Goal: Communication & Community: Answer question/provide support

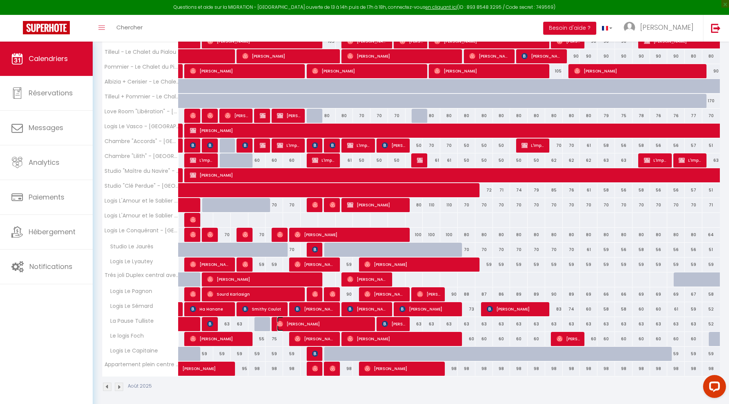
click at [310, 323] on span "[PERSON_NAME]" at bounding box center [324, 324] width 94 height 15
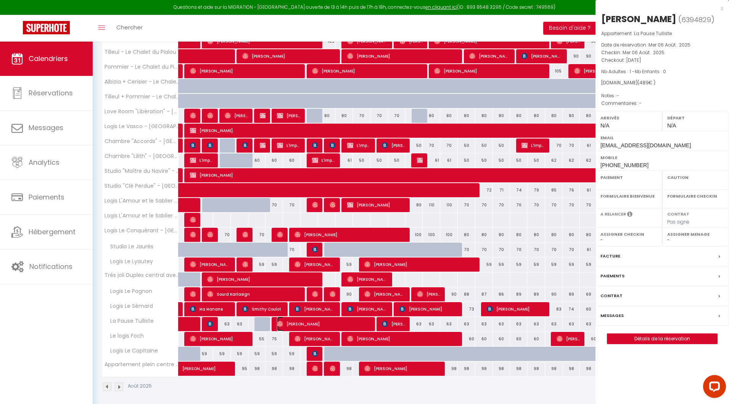
select select "OK"
select select "0"
select select "1"
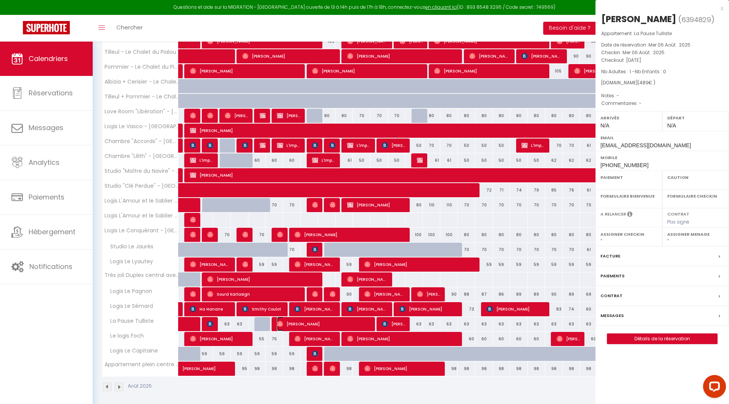
select select
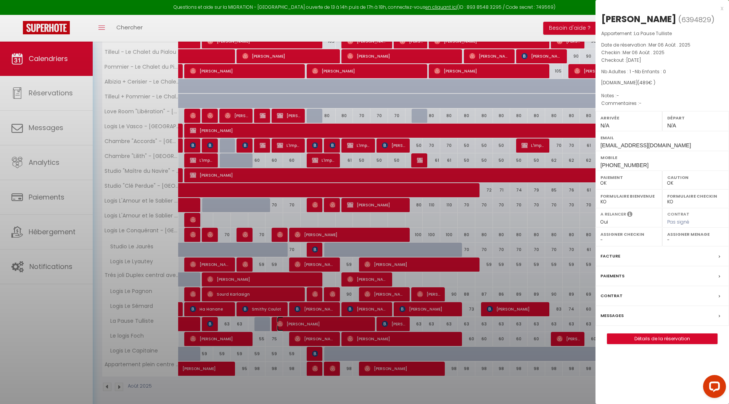
select select "30152"
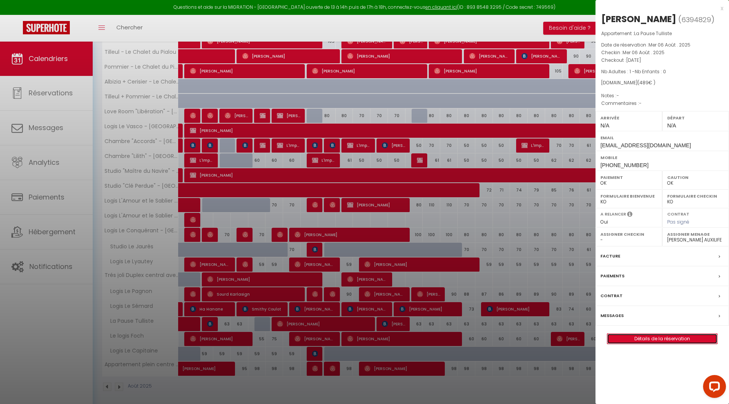
click at [660, 337] on link "Détails de la réservation" at bounding box center [663, 339] width 110 height 10
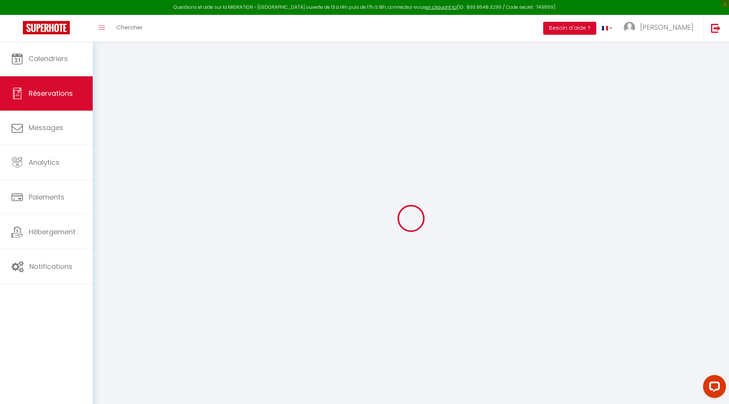
select select
checkbox input "false"
select select
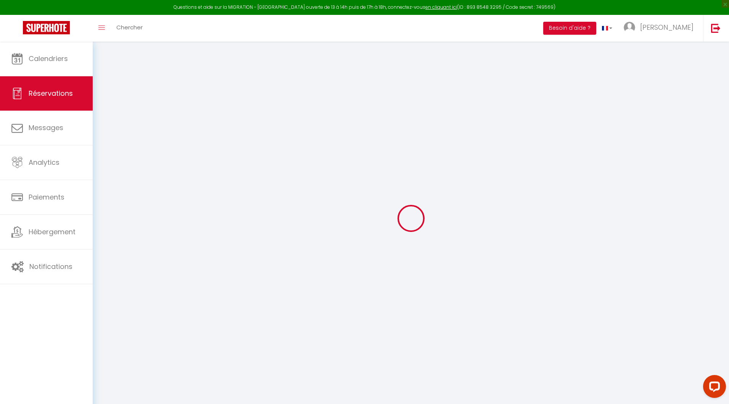
type input "15"
type input "18"
select select
checkbox input "false"
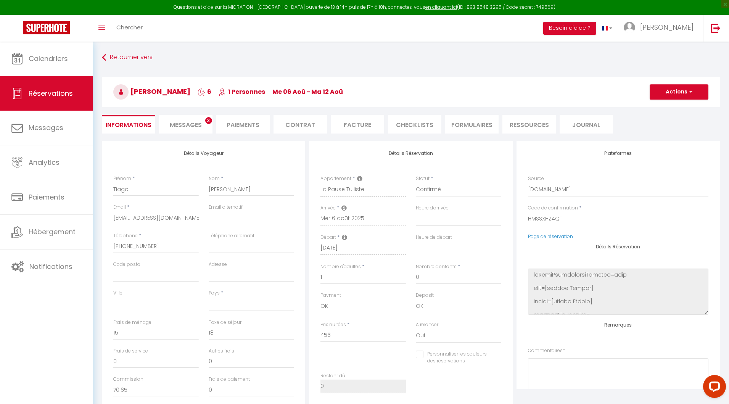
select select
checkbox input "false"
select select
click at [192, 120] on li "Messages 3" at bounding box center [185, 124] width 53 height 19
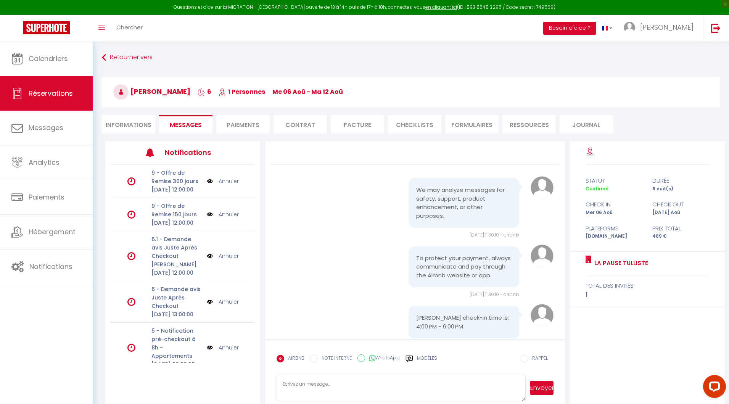
click at [304, 383] on textarea at bounding box center [401, 388] width 249 height 27
drag, startPoint x: 336, startPoint y: 382, endPoint x: 319, endPoint y: 383, distance: 16.8
click at [319, 383] on textarea "[PERSON_NAME], afin de pouvoir nous organiser, pourriez vous nous indiquer en r…" at bounding box center [401, 388] width 249 height 27
click at [439, 392] on textarea "[PERSON_NAME], afin de mieux nous organiser, pourriez vous nous indiquer en ret…" at bounding box center [401, 388] width 249 height 27
drag, startPoint x: 378, startPoint y: 397, endPoint x: 282, endPoint y: 372, distance: 99.4
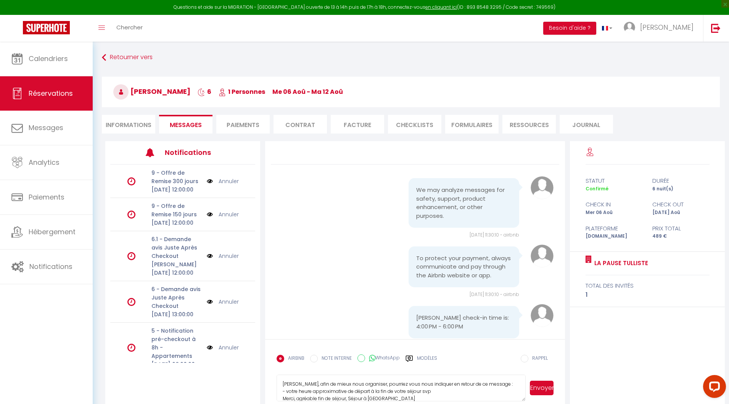
click at [282, 372] on form "AIRBNB NOTE INTERNE WhatsApp Modèles 11 « ‹ » › [DATE] [PHONE_NUMBER] Dim Lun M…" at bounding box center [415, 373] width 300 height 68
type textarea "[PERSON_NAME], afin de mieux nous organiser, pourriez vous nous indiquer en ret…"
click at [540, 389] on button "Envoyer" at bounding box center [542, 388] width 24 height 15
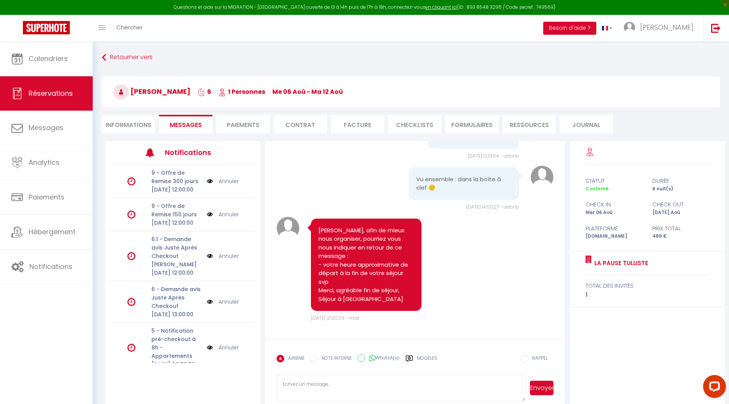
scroll to position [4428, 0]
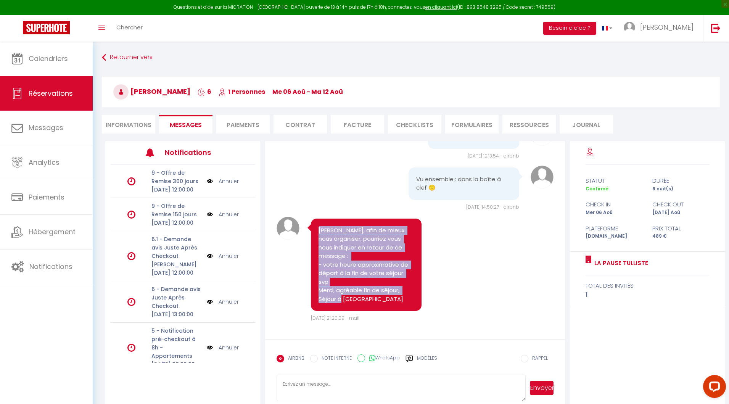
drag, startPoint x: 359, startPoint y: 298, endPoint x: 319, endPoint y: 225, distance: 83.5
click at [319, 225] on div "[PERSON_NAME], afin de mieux nous organiser, pourriez vous nous indiquer en ret…" at bounding box center [366, 265] width 111 height 93
click at [335, 242] on pre "[PERSON_NAME], afin de mieux nous organiser, pourriez vous nous indiquer en ret…" at bounding box center [366, 264] width 95 height 77
drag, startPoint x: 361, startPoint y: 302, endPoint x: 317, endPoint y: 221, distance: 92.4
click at [317, 221] on div "[PERSON_NAME], afin de mieux nous organiser, pourriez vous nous indiquer en ret…" at bounding box center [366, 265] width 111 height 93
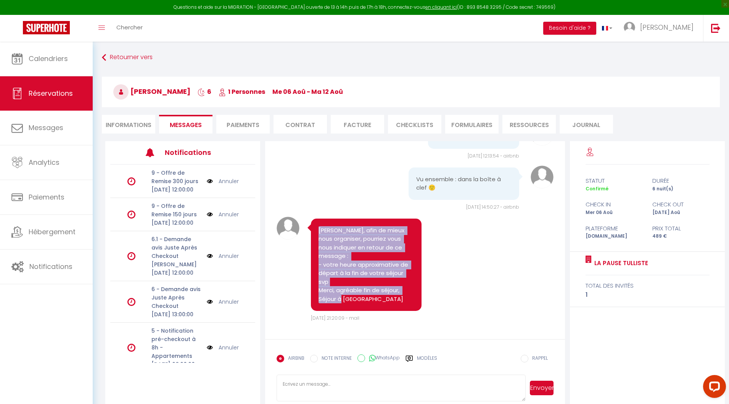
copy pre "[PERSON_NAME], afin de mieux nous organiser, pourriez vous nous indiquer en ret…"
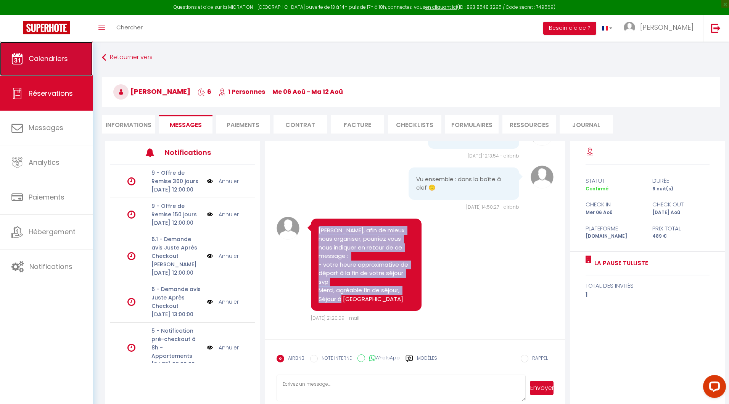
click at [47, 55] on span "Calendriers" at bounding box center [48, 59] width 39 height 10
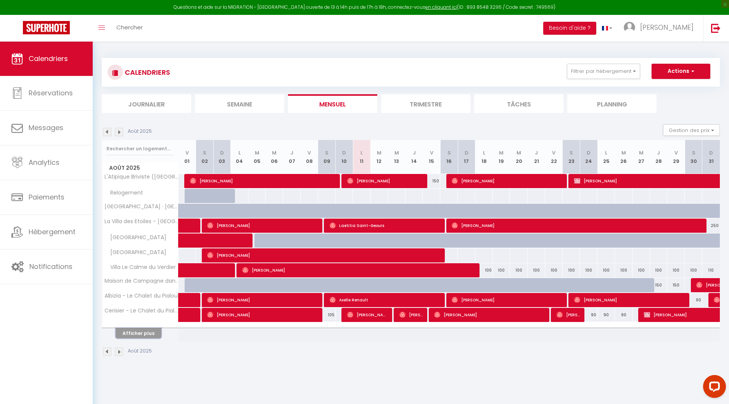
click at [136, 332] on button "Afficher plus" at bounding box center [139, 333] width 46 height 10
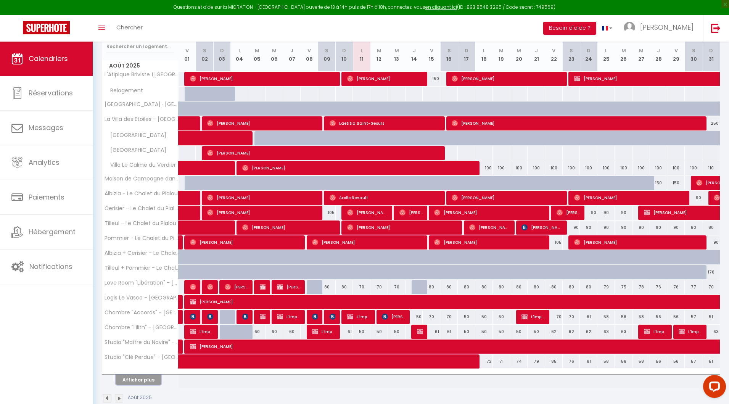
scroll to position [115, 0]
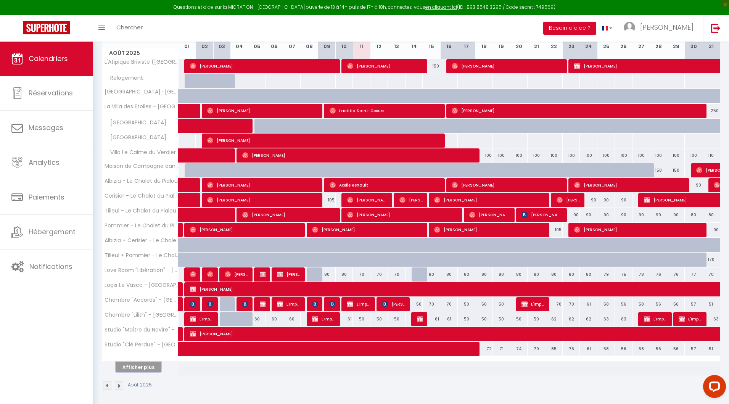
click at [141, 365] on button "Afficher plus" at bounding box center [139, 367] width 46 height 10
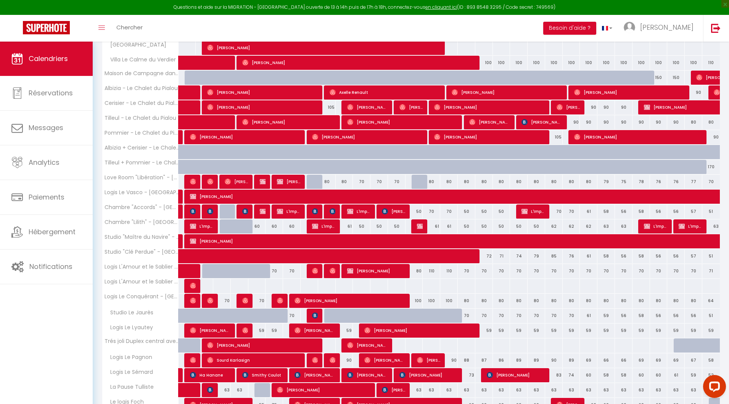
scroll to position [216, 0]
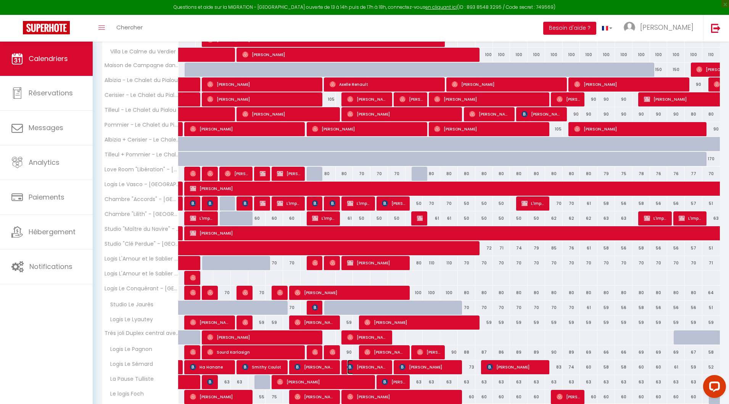
click at [377, 366] on span "[PERSON_NAME]" at bounding box center [367, 367] width 41 height 15
select select "OK"
select select "0"
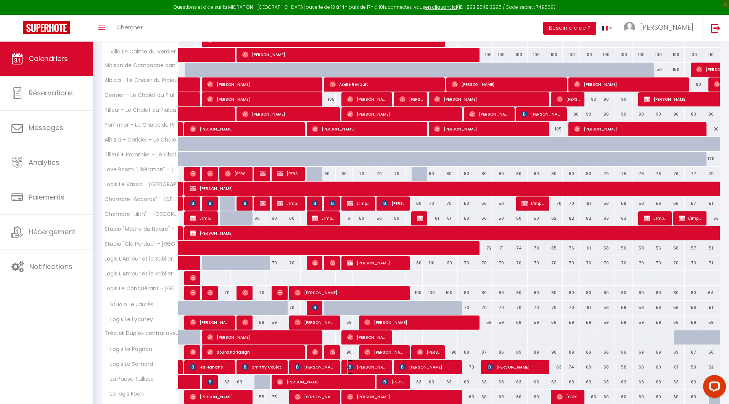
select select "1"
select select
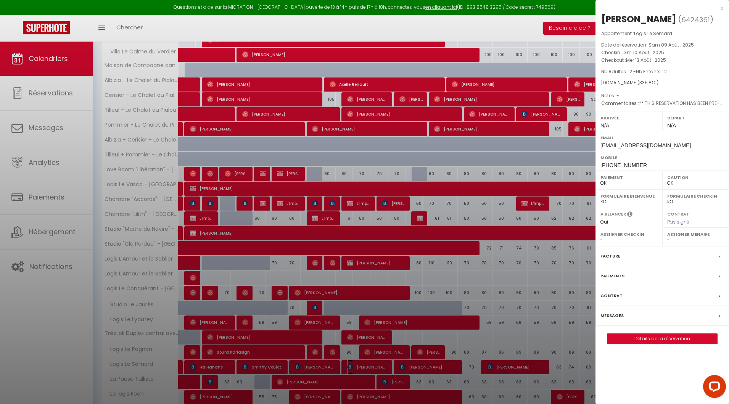
select select "17149"
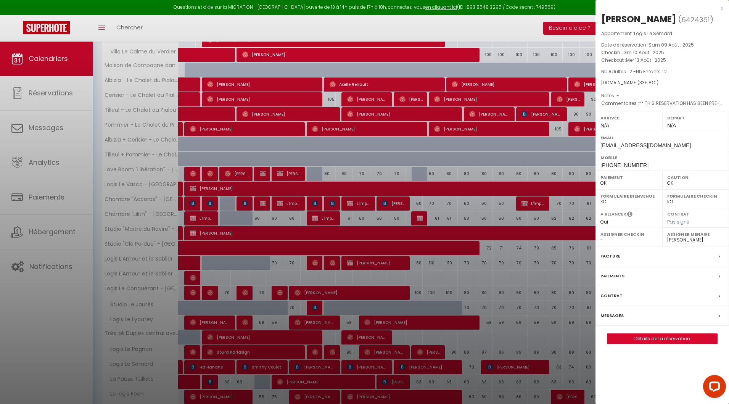
click at [407, 364] on div at bounding box center [364, 202] width 729 height 404
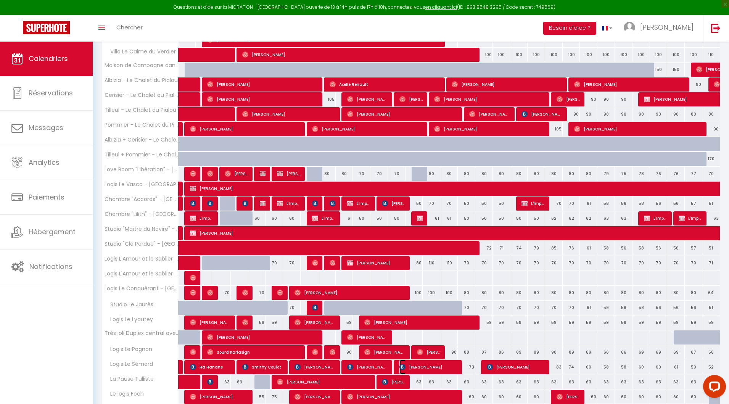
click at [407, 365] on span "[PERSON_NAME]" at bounding box center [429, 367] width 58 height 15
select select
